Goal: Find specific page/section: Find specific page/section

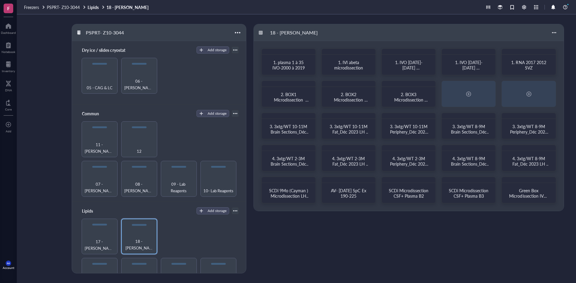
scroll to position [115, 0]
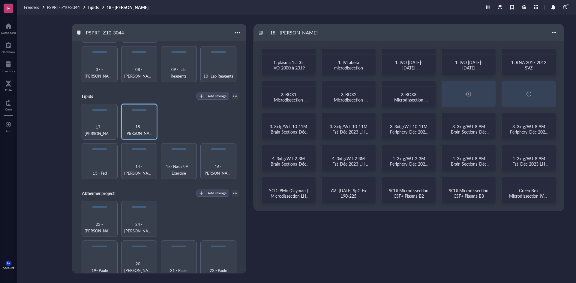
click at [344, 93] on span "2. BOX2 Microdissection plasma CSF" at bounding box center [351, 99] width 34 height 17
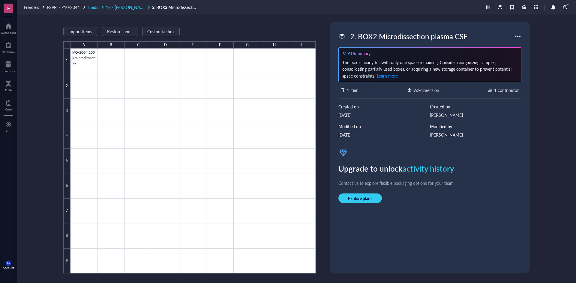
click at [118, 7] on span "18 - [PERSON_NAME]" at bounding box center [127, 7] width 42 height 6
